Goal: Task Accomplishment & Management: Use online tool/utility

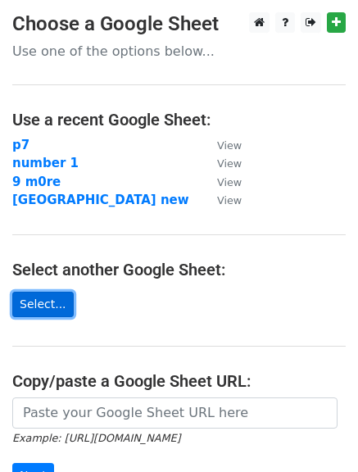
click at [29, 306] on link "Select..." at bounding box center [42, 304] width 61 height 25
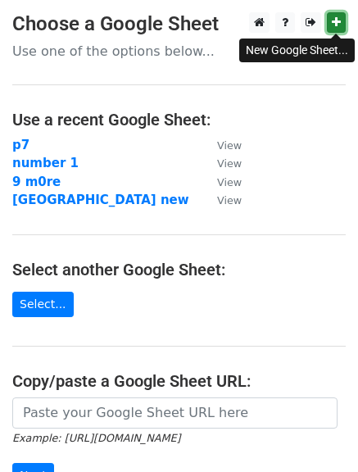
click at [340, 21] on icon at bounding box center [336, 21] width 9 height 11
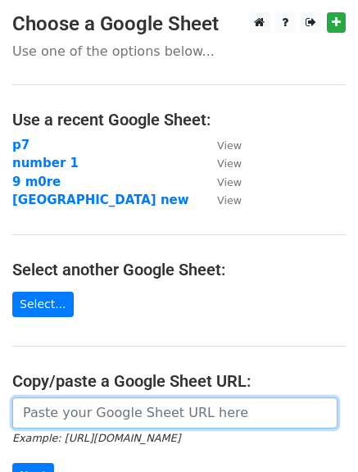
click at [129, 415] on input "url" at bounding box center [174, 412] width 325 height 31
paste input "https://docs.google.com/spreadsheets/d/1m8y4qJxun-4OnZ16hto0iRAZZgDAr-vr0oPVtMV…"
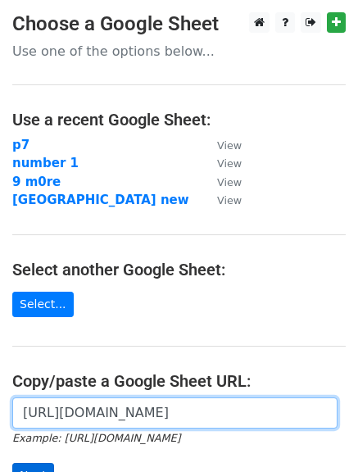
type input "https://docs.google.com/spreadsheets/d/1m8y4qJxun-4OnZ16hto0iRAZZgDAr-vr0oPVtMV…"
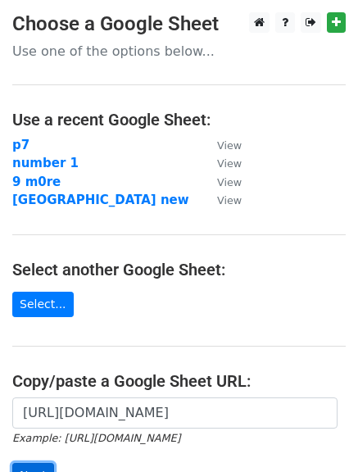
scroll to position [0, 0]
click at [34, 465] on input "Next" at bounding box center [33, 475] width 42 height 25
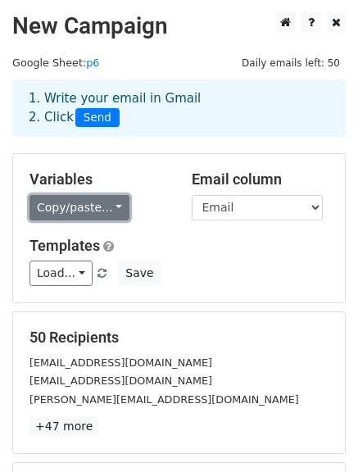
click at [107, 211] on link "Copy/paste..." at bounding box center [79, 207] width 100 height 25
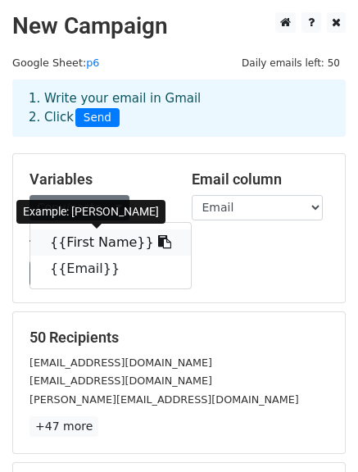
click at [97, 244] on link "{{First Name}}" at bounding box center [110, 242] width 161 height 26
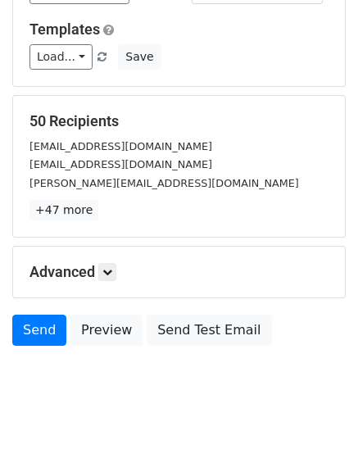
scroll to position [218, 0]
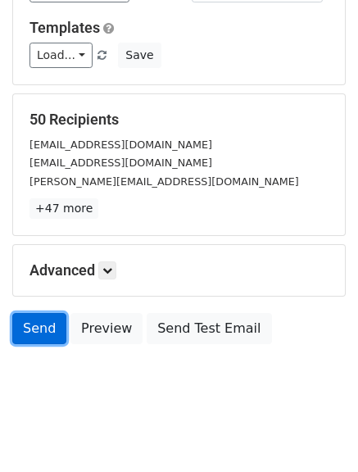
click at [45, 335] on link "Send" at bounding box center [39, 328] width 54 height 31
